Goal: Task Accomplishment & Management: Manage account settings

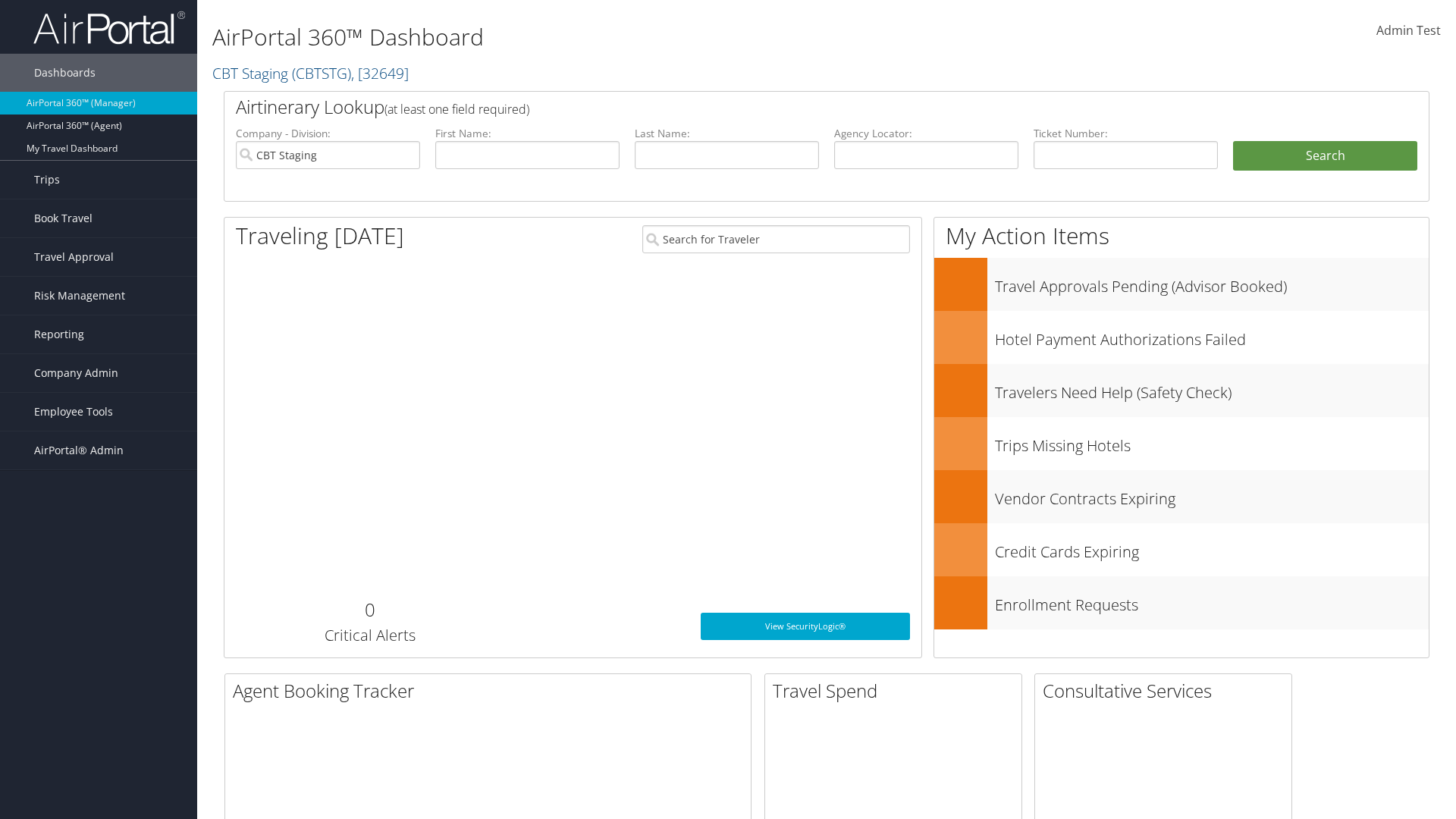
click at [98, 374] on span "Company Admin" at bounding box center [76, 373] width 84 height 38
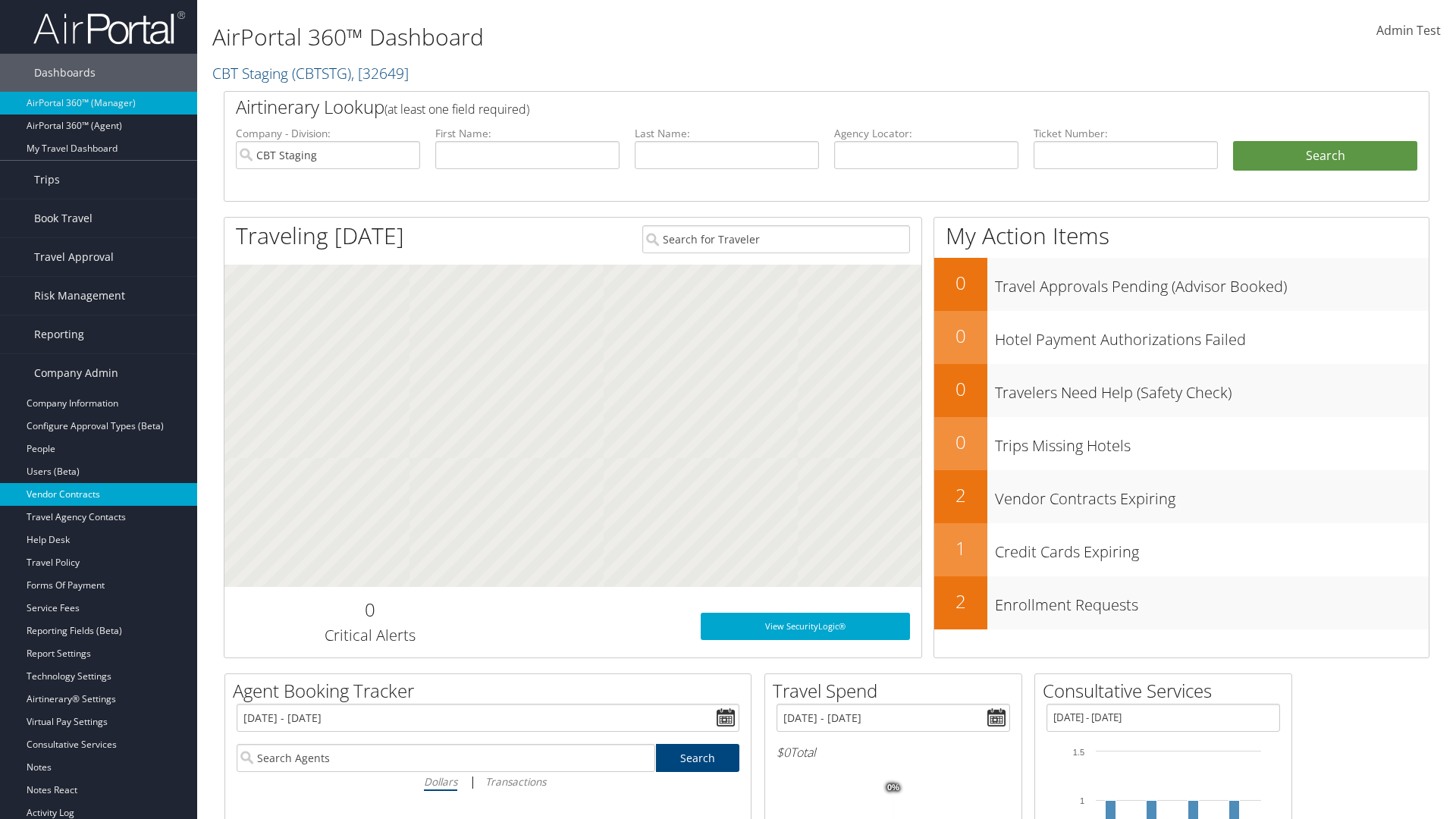
click at [98, 495] on link "Vendor Contracts" at bounding box center [98, 494] width 198 height 23
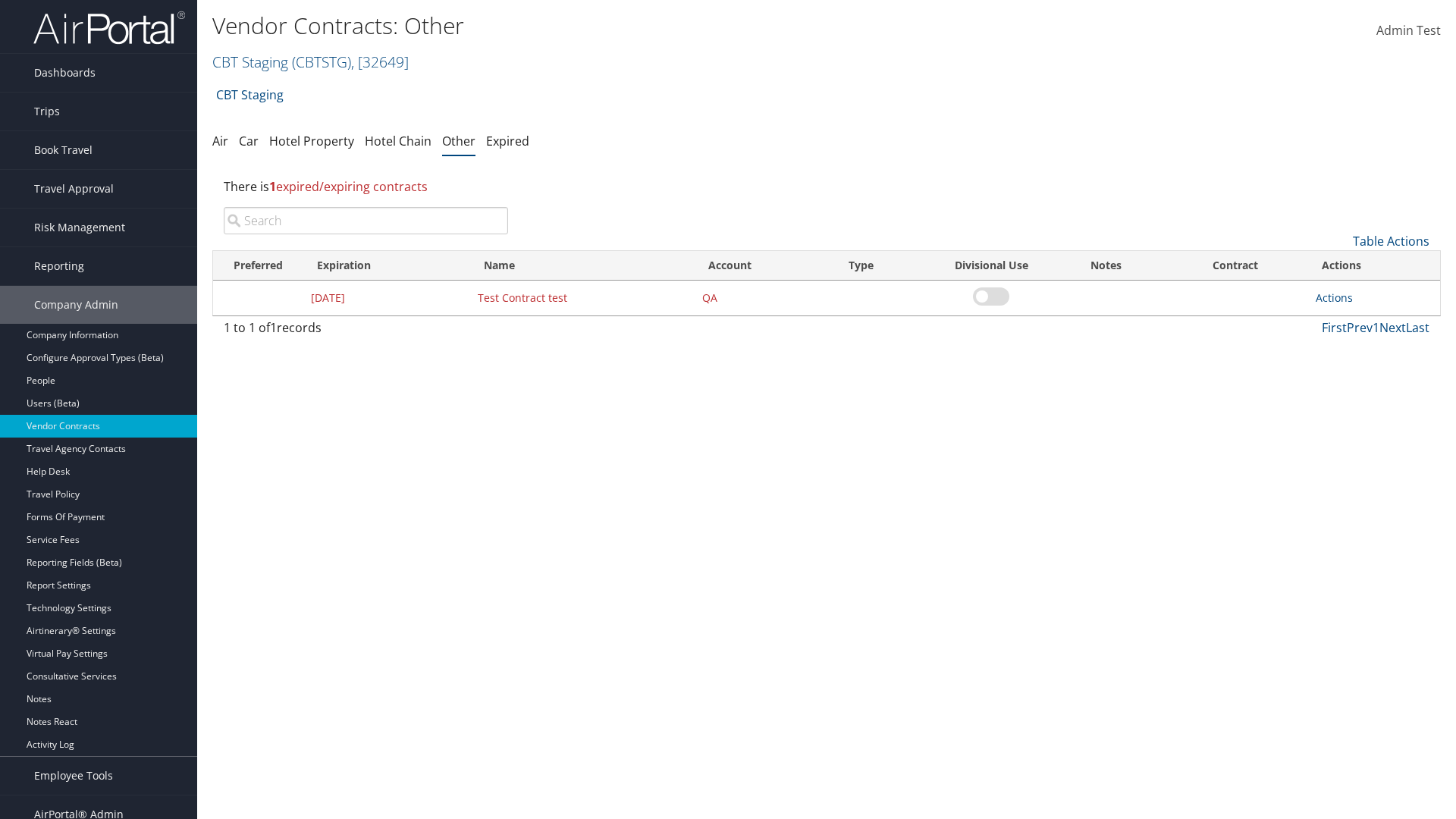
click at [365, 221] on input "search" at bounding box center [365, 220] width 284 height 28
type input "Test Contract test"
click at [1334, 298] on link "Actions" at bounding box center [1334, 297] width 38 height 14
click at [1358, 372] on link "Edit" at bounding box center [1358, 371] width 82 height 26
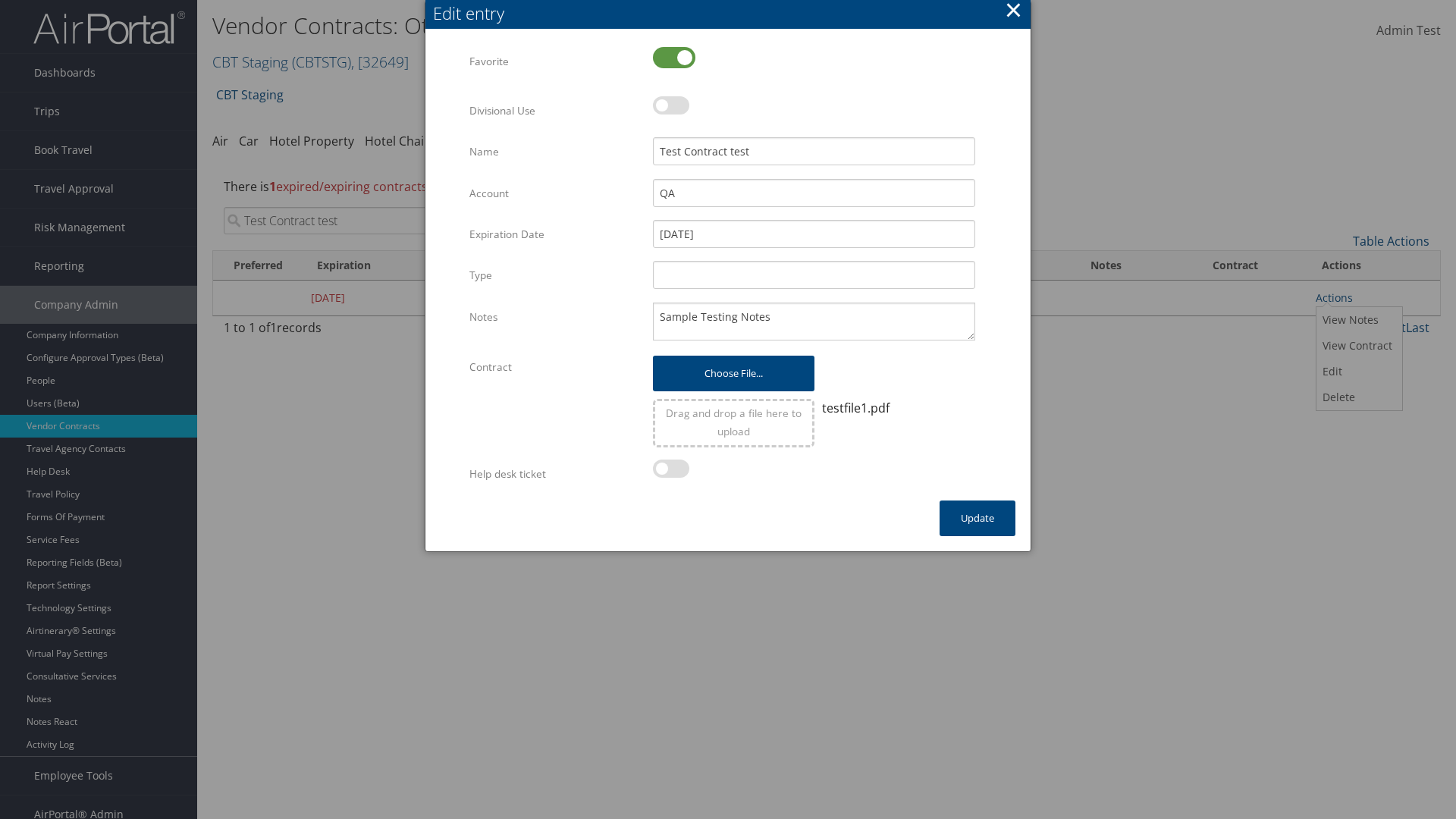
click at [675, 57] on label at bounding box center [674, 57] width 43 height 21
click at [670, 57] on input "checkbox" at bounding box center [665, 59] width 10 height 10
click at [675, 57] on label at bounding box center [674, 57] width 43 height 21
click at [670, 57] on input "checkbox" at bounding box center [665, 59] width 10 height 10
checkbox input "true"
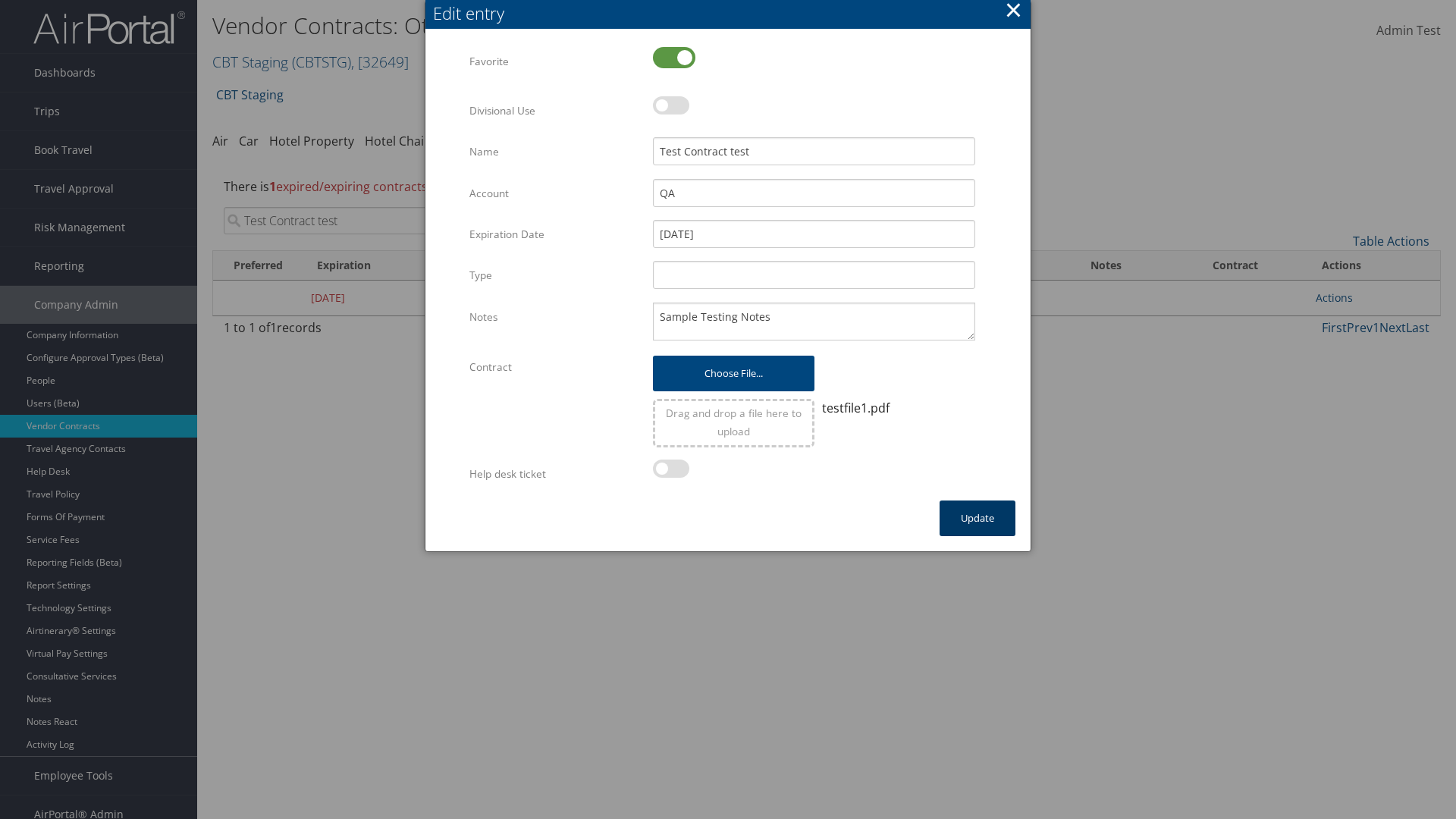
click at [977, 518] on button "Update" at bounding box center [977, 518] width 76 height 36
